Goal: Task Accomplishment & Management: Manage account settings

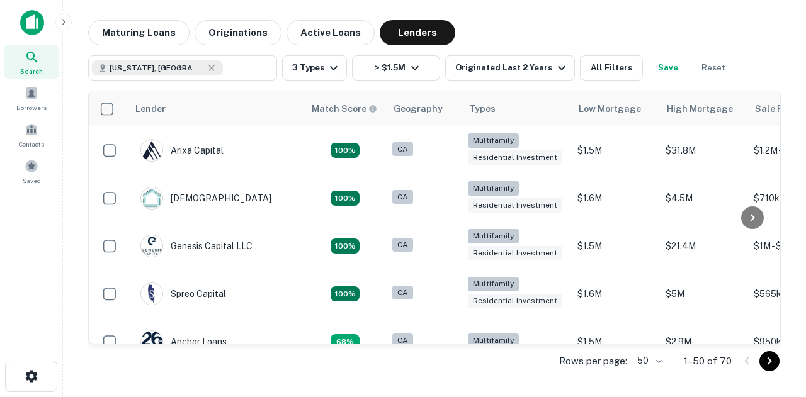
scroll to position [757, 0]
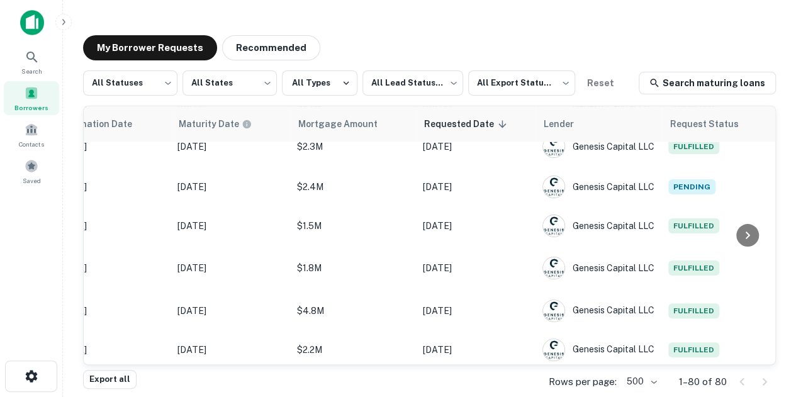
scroll to position [980, 0]
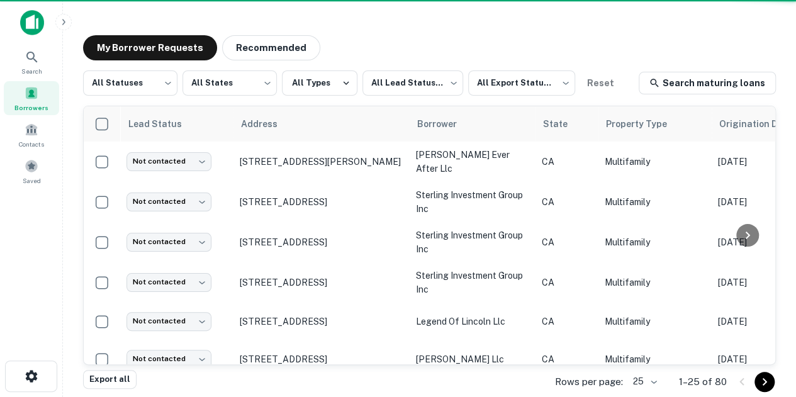
scroll to position [604, 0]
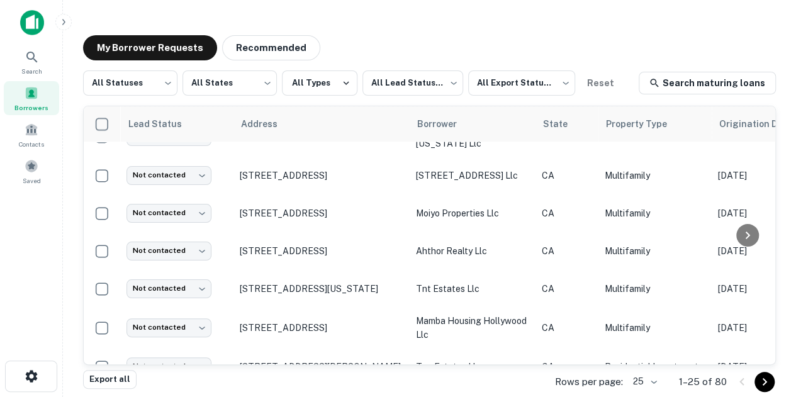
click at [27, 100] on div "Borrowers" at bounding box center [31, 98] width 55 height 34
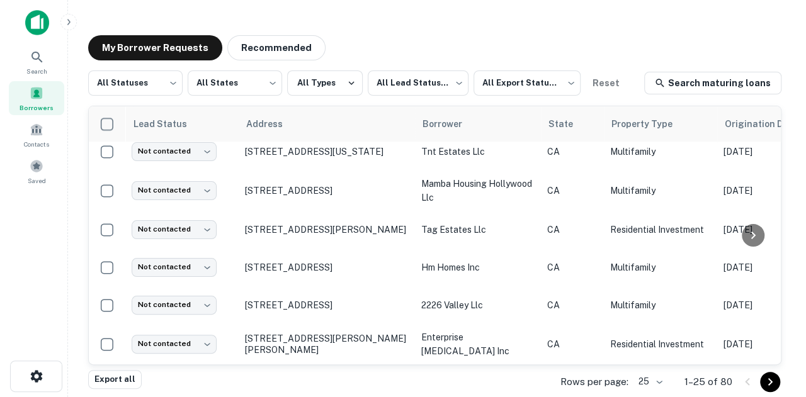
scroll to position [1, 0]
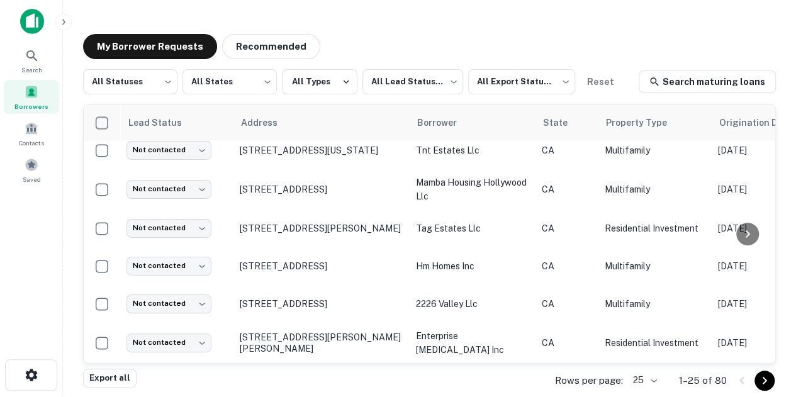
click at [656, 379] on body "Search Borrowers Contacts Saved My Borrower Requests Recommended All Statuses *…" at bounding box center [398, 197] width 796 height 397
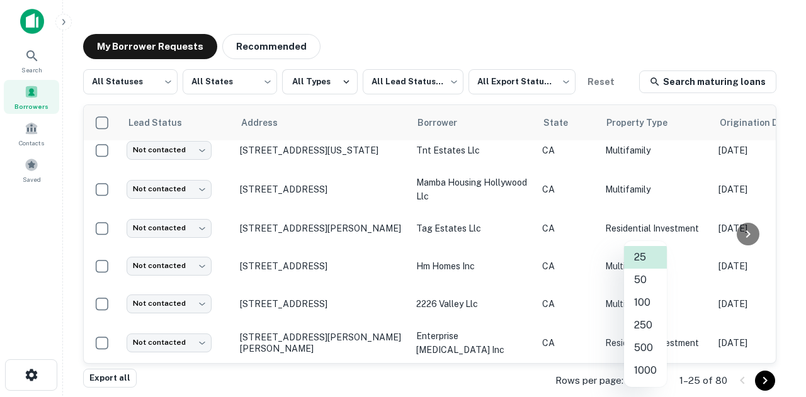
click at [641, 283] on li "50" at bounding box center [645, 280] width 43 height 23
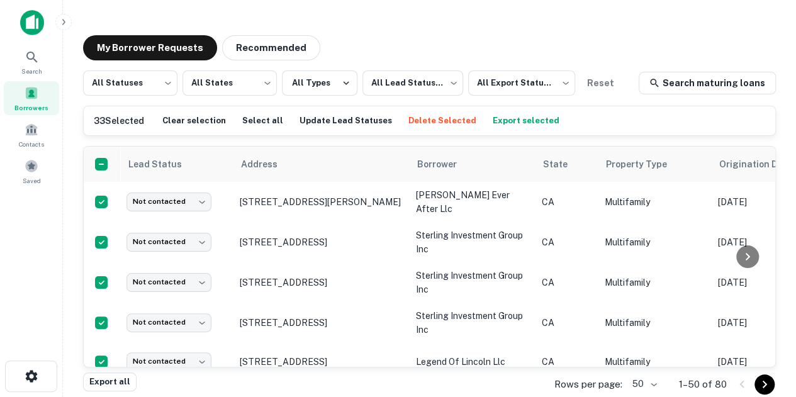
click at [515, 120] on button "Export selected" at bounding box center [526, 120] width 73 height 19
